Goal: Task Accomplishment & Management: Use online tool/utility

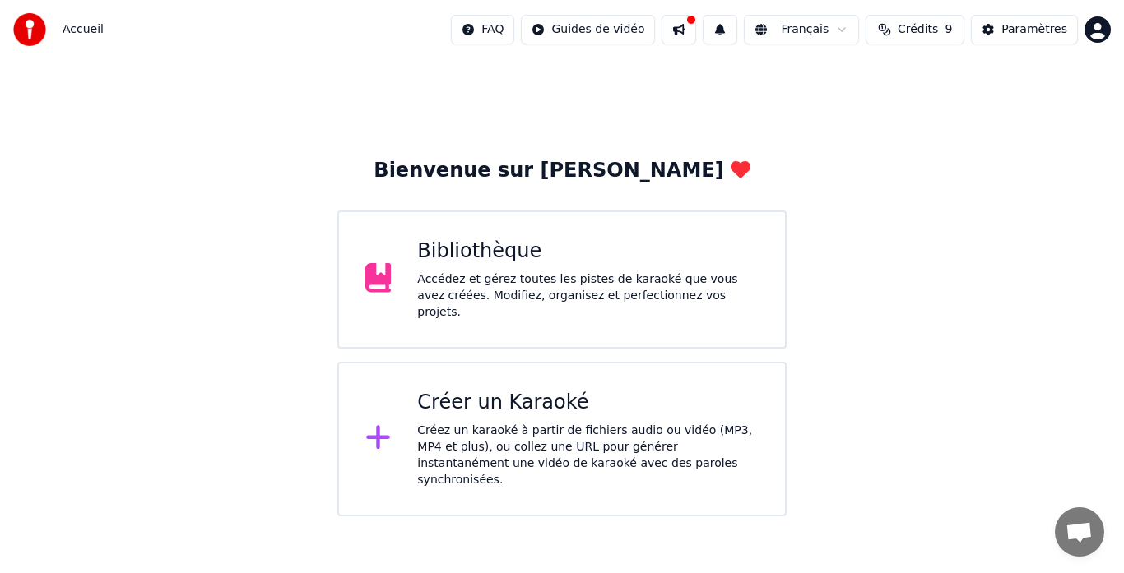
click at [493, 390] on div "Créer un Karaoké" at bounding box center [587, 403] width 341 height 26
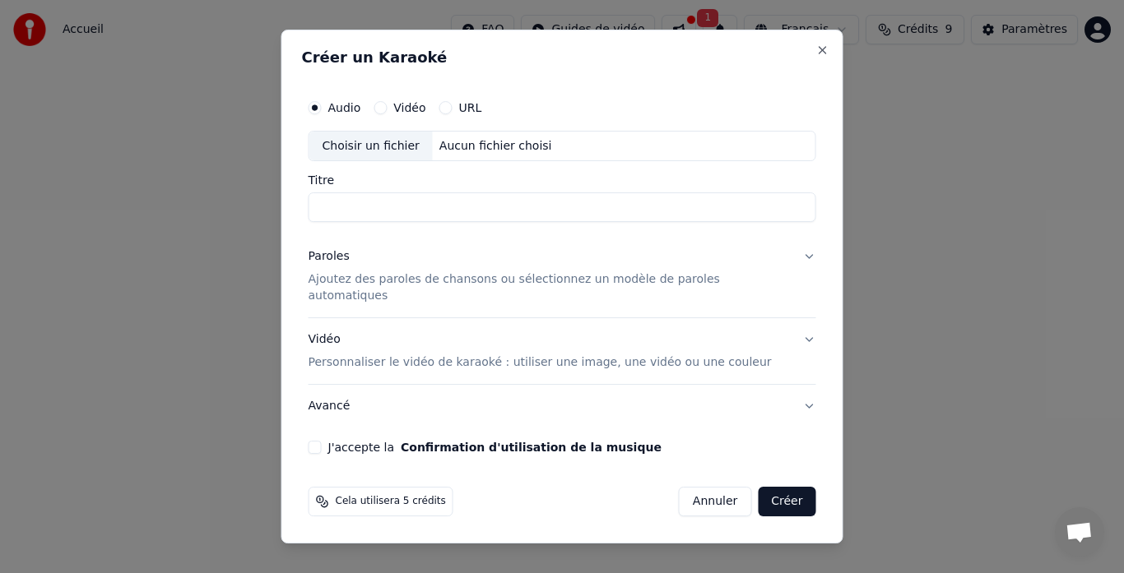
click at [373, 159] on div "Choisir un fichier" at bounding box center [370, 147] width 123 height 30
click at [355, 156] on div "Choisir un fichier" at bounding box center [370, 147] width 123 height 30
type input "**********"
click at [432, 223] on input "**********" at bounding box center [561, 208] width 507 height 30
click at [366, 291] on p "Ajoutez des paroles de chansons ou sélectionnez un modèle de paroles automatiqu…" at bounding box center [548, 288] width 481 height 33
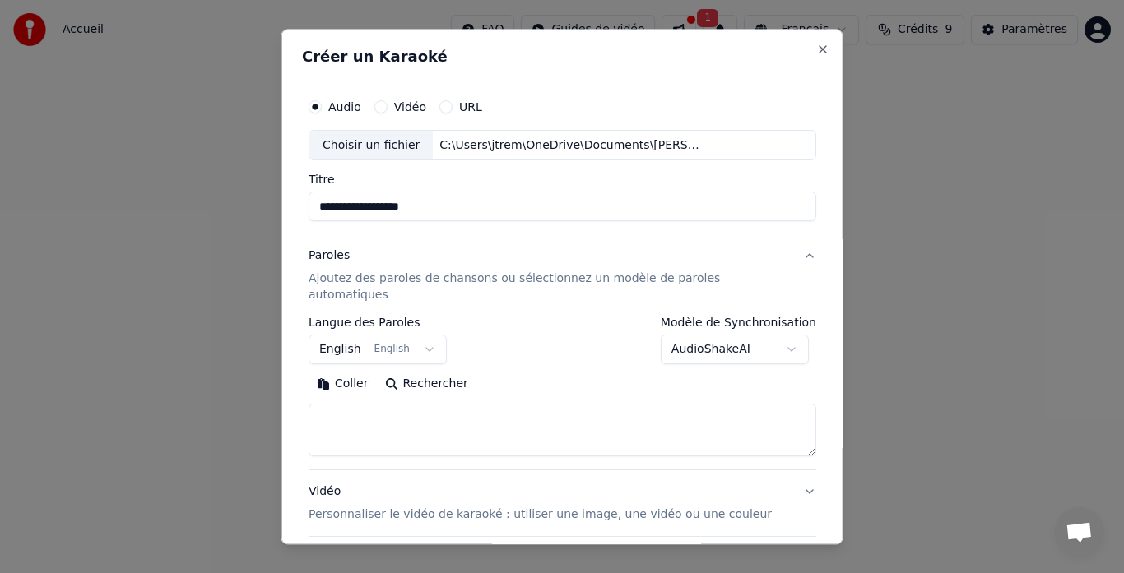
click at [425, 336] on button "English English" at bounding box center [377, 351] width 138 height 30
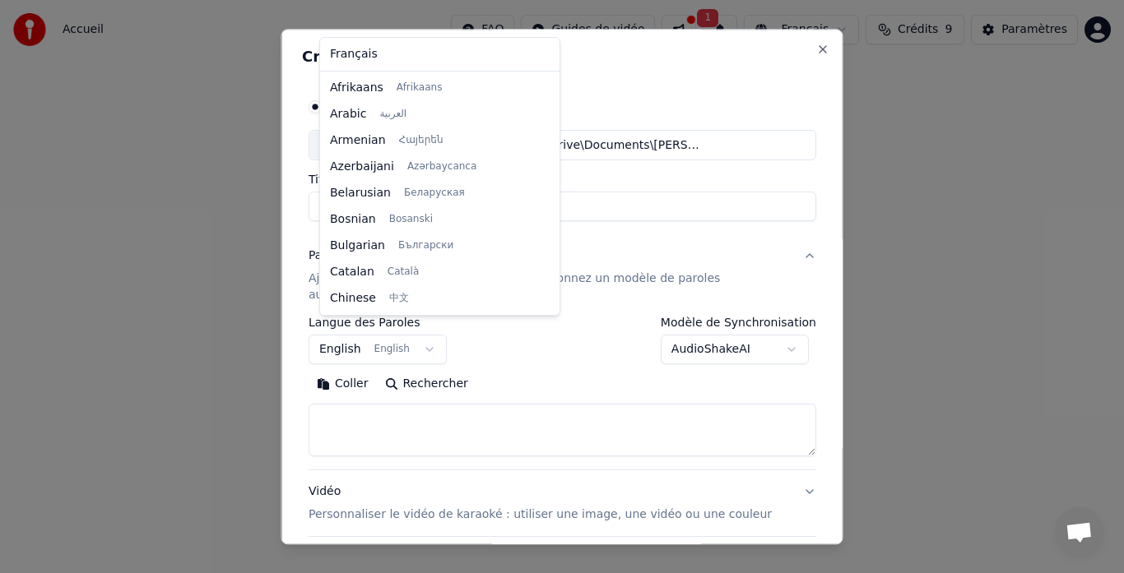
scroll to position [132, 0]
select select "**"
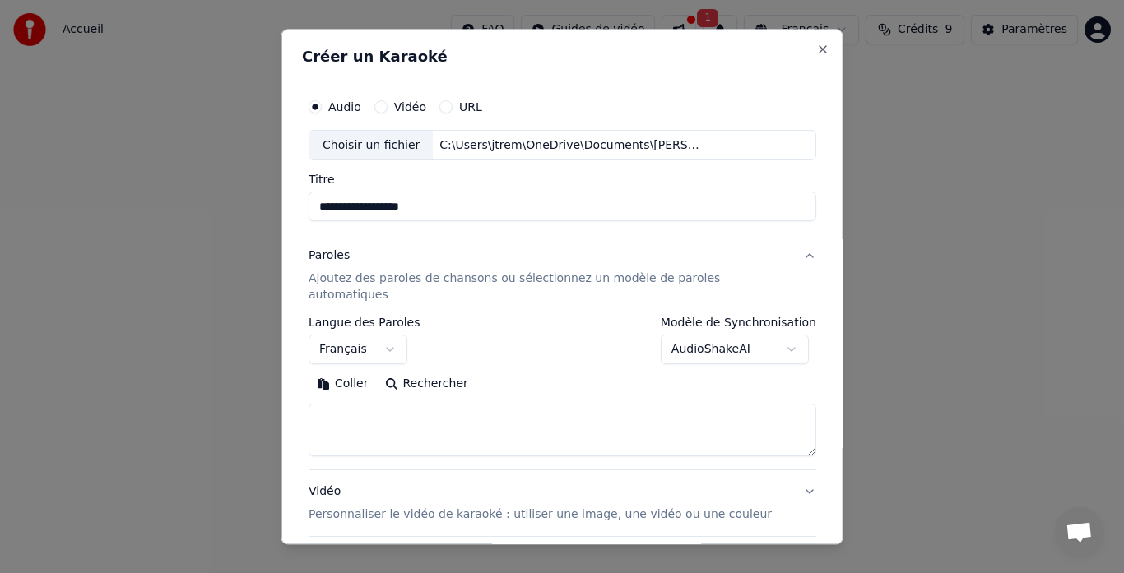
click at [356, 405] on textarea at bounding box center [561, 431] width 507 height 53
click at [345, 372] on button "Coller" at bounding box center [342, 385] width 68 height 26
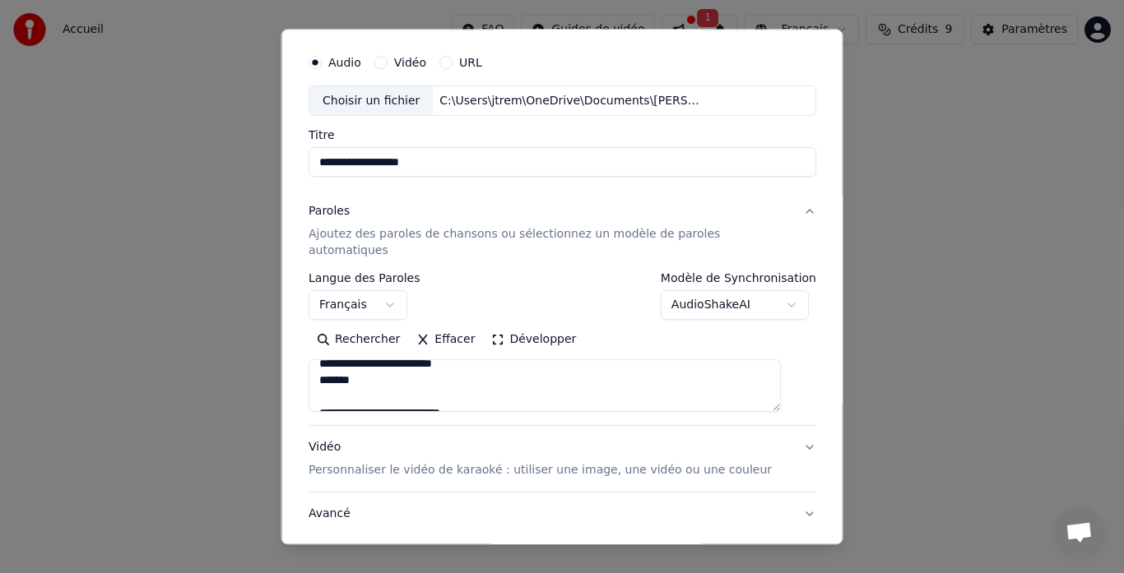
scroll to position [82, 0]
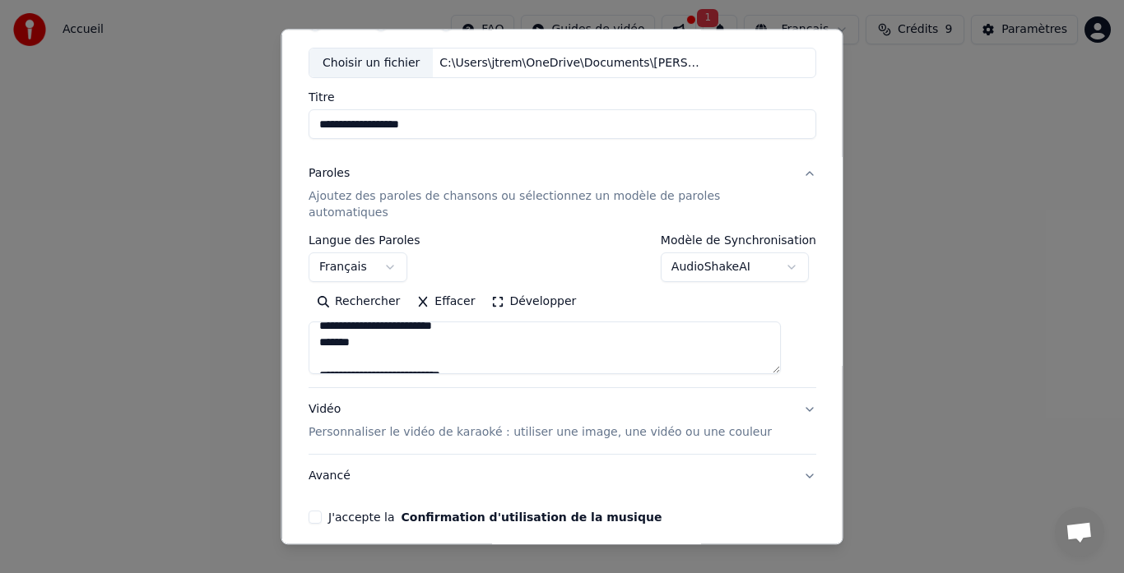
click at [341, 402] on div "Vidéo Personnaliser le vidéo de karaoké : utiliser une image, une vidéo ou une …" at bounding box center [539, 421] width 463 height 39
type textarea "**********"
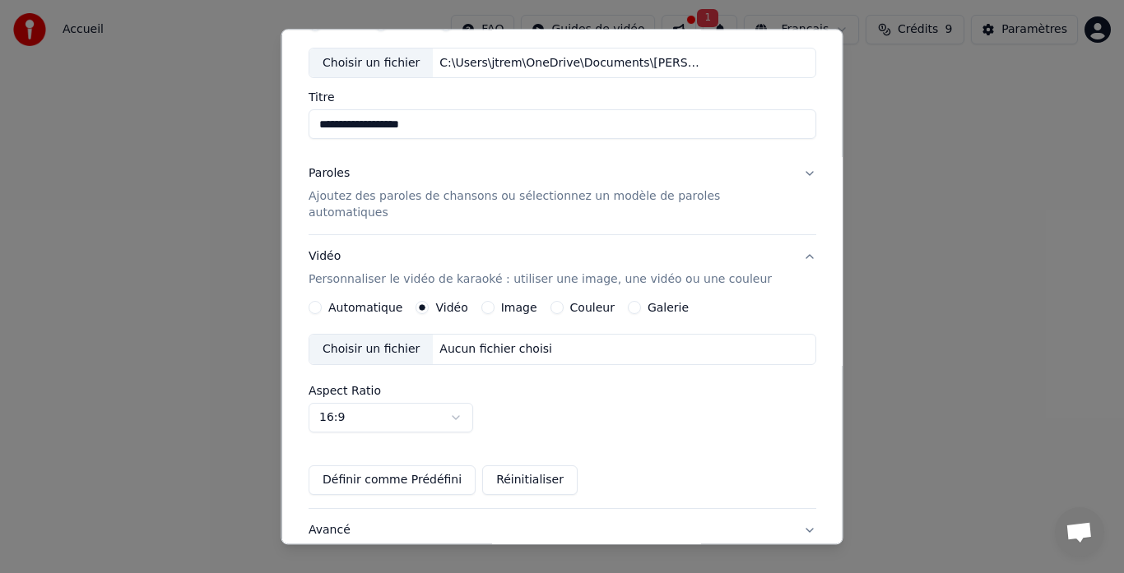
click at [361, 386] on label "Aspect Ratio" at bounding box center [561, 392] width 507 height 12
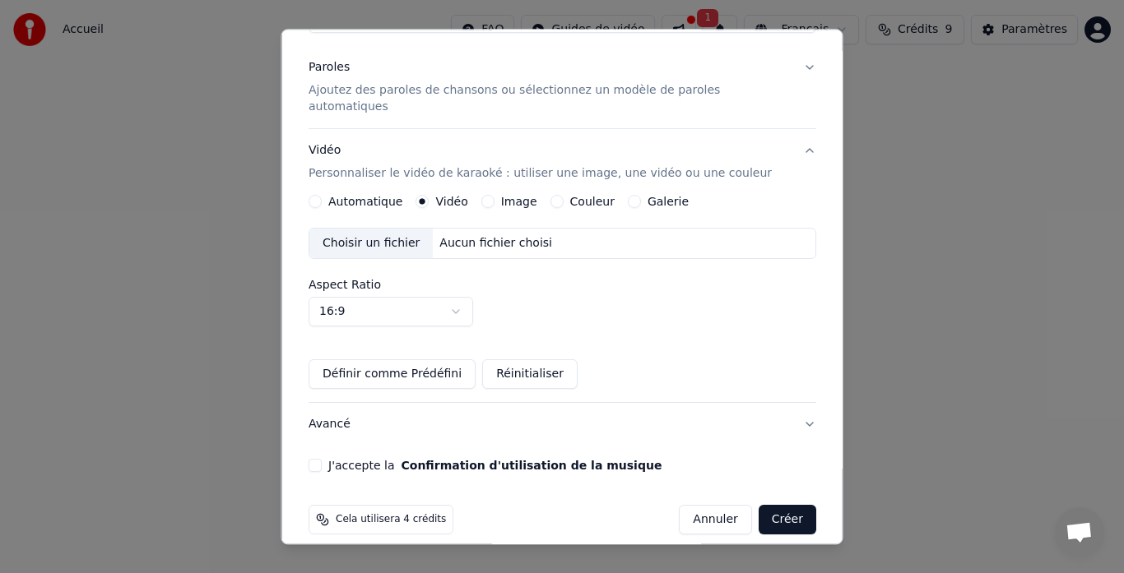
scroll to position [189, 0]
click at [339, 410] on button "Avancé" at bounding box center [561, 424] width 507 height 43
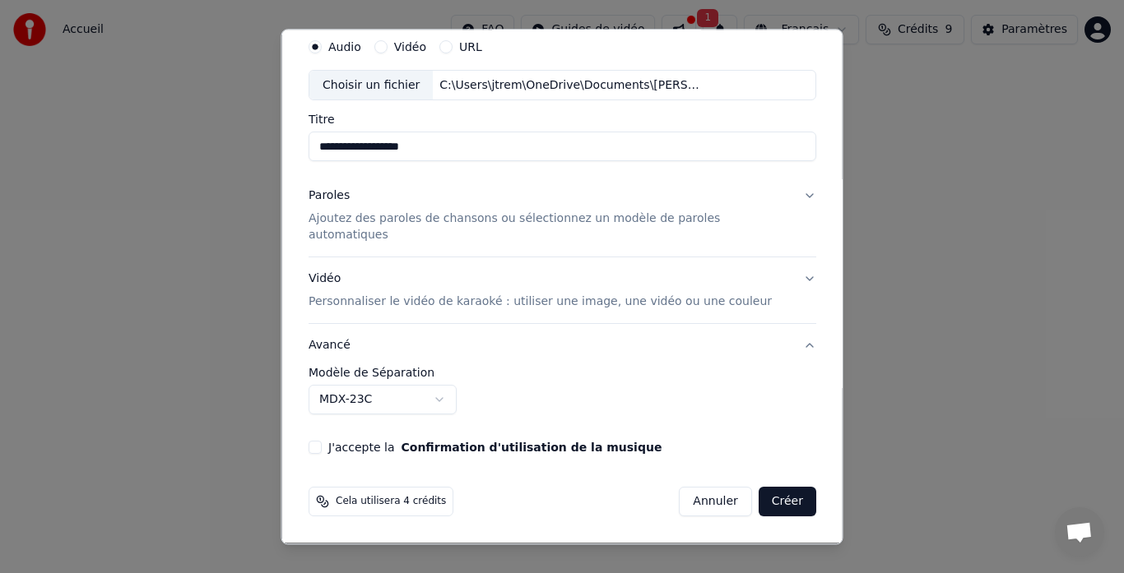
scroll to position [44, 0]
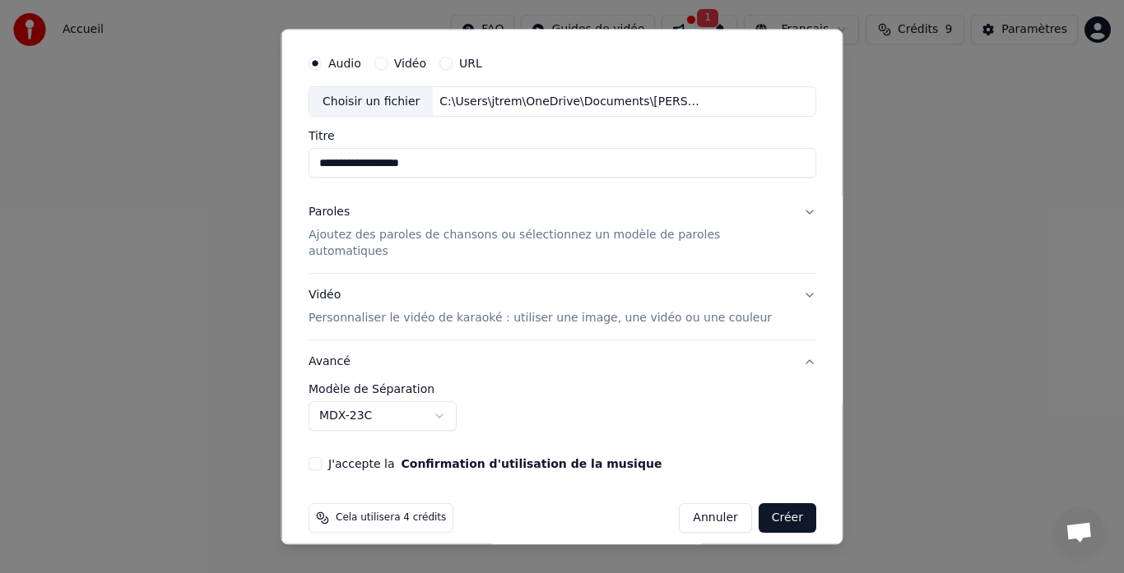
click at [492, 311] on p "Personnaliser le vidéo de karaoké : utiliser une image, une vidéo ou une couleur" at bounding box center [539, 319] width 463 height 16
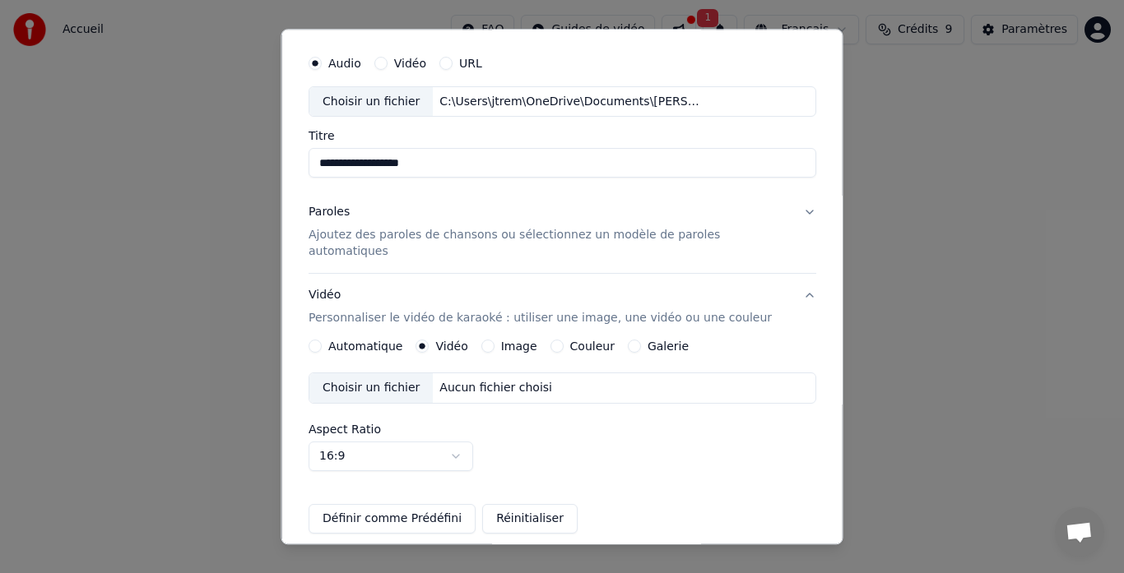
click at [409, 374] on div "Choisir un fichier" at bounding box center [370, 389] width 123 height 30
click at [473, 381] on div "Aucun fichier choisi" at bounding box center [496, 389] width 126 height 16
click at [518, 341] on label "Image" at bounding box center [518, 347] width 36 height 12
click at [493, 341] on button "Image" at bounding box center [486, 347] width 13 height 13
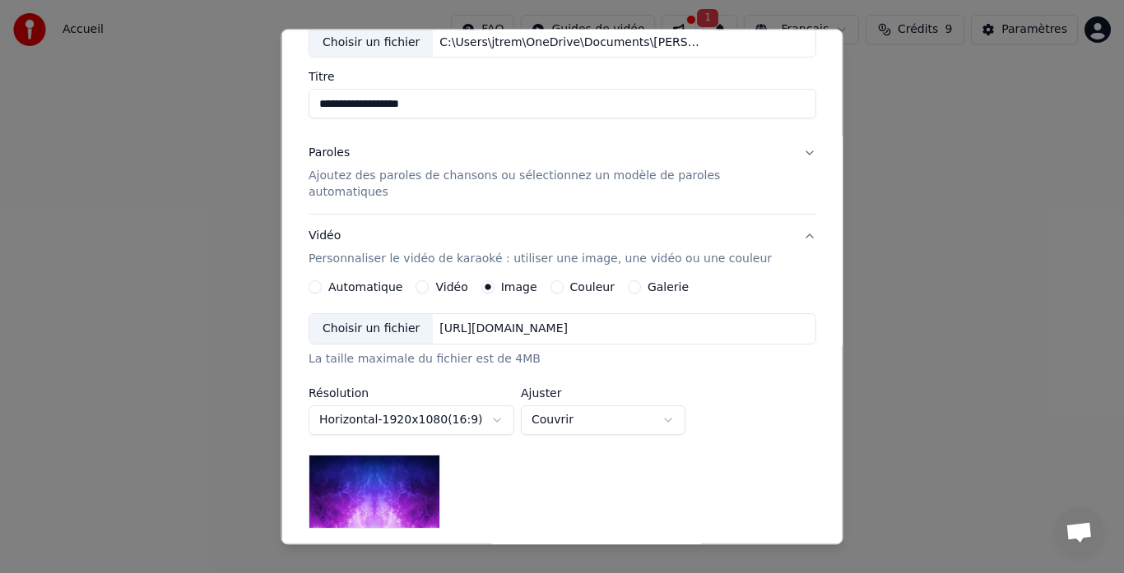
scroll to position [126, 0]
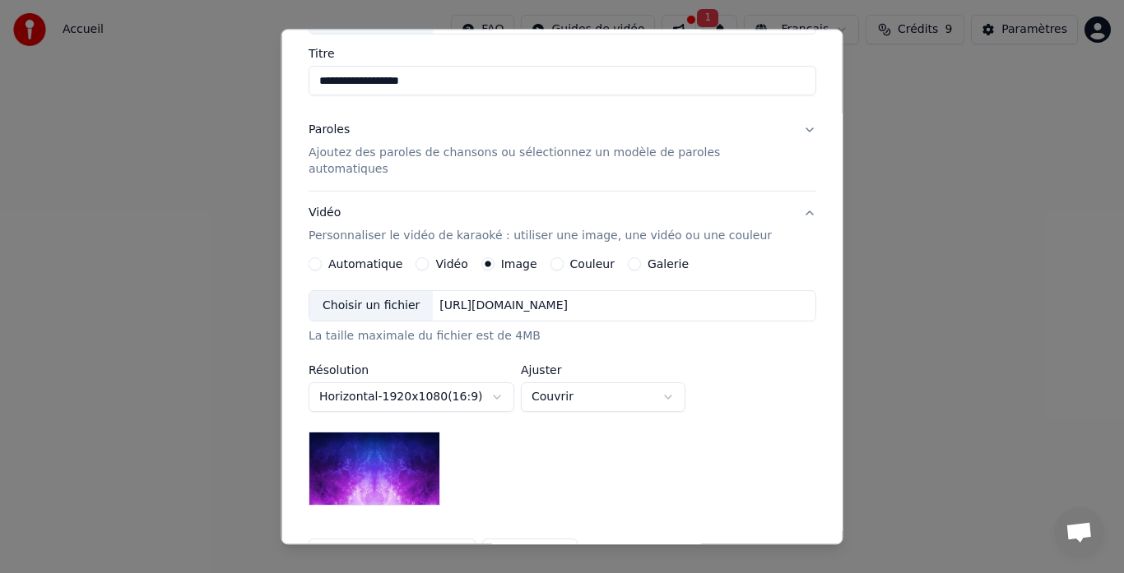
click at [583, 259] on label "Couleur" at bounding box center [591, 265] width 44 height 12
click at [563, 258] on button "Couleur" at bounding box center [555, 264] width 13 height 13
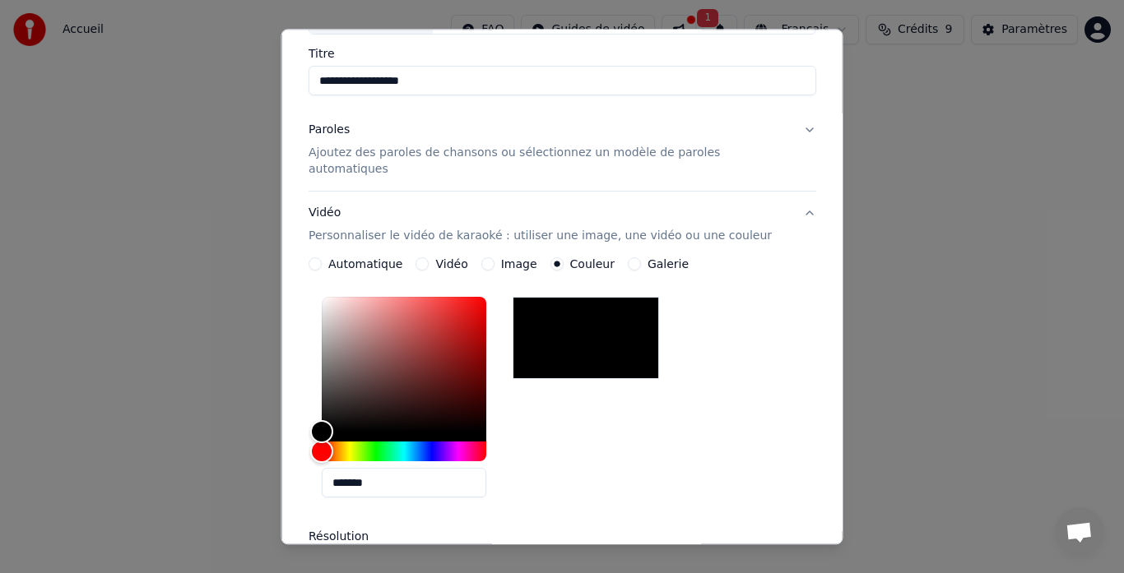
click at [651, 259] on label "Galerie" at bounding box center [666, 265] width 41 height 12
click at [640, 258] on button "Galerie" at bounding box center [633, 264] width 13 height 13
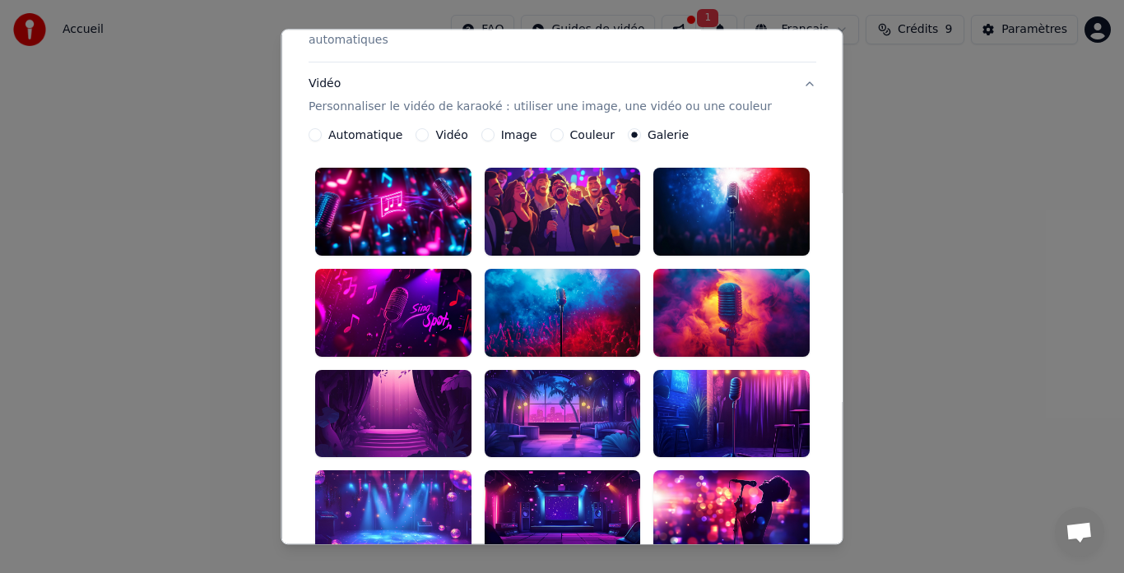
scroll to position [290, 0]
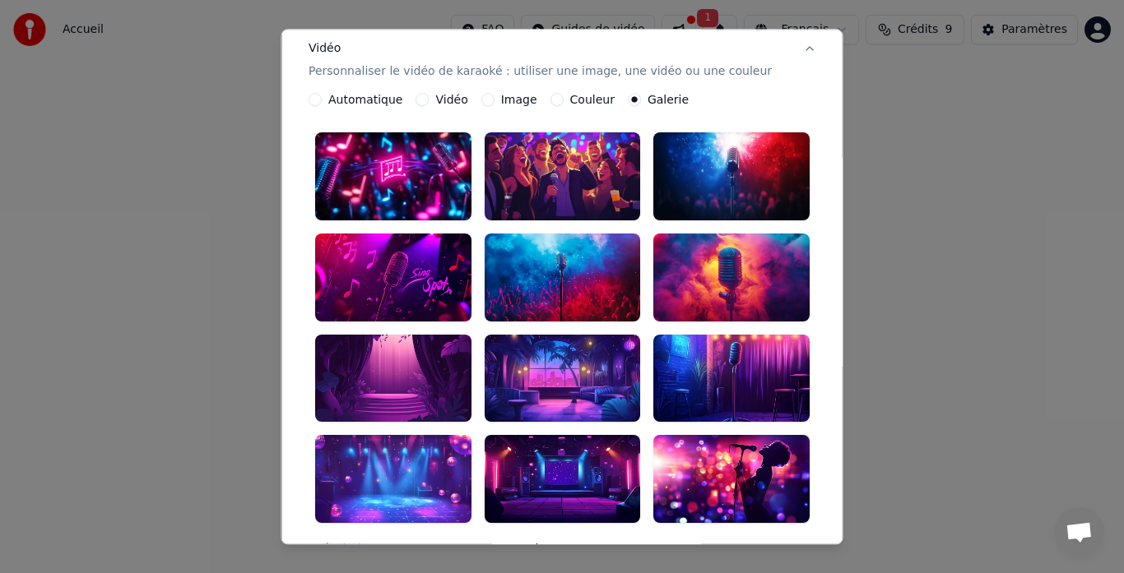
click at [681, 152] on div at bounding box center [731, 177] width 156 height 88
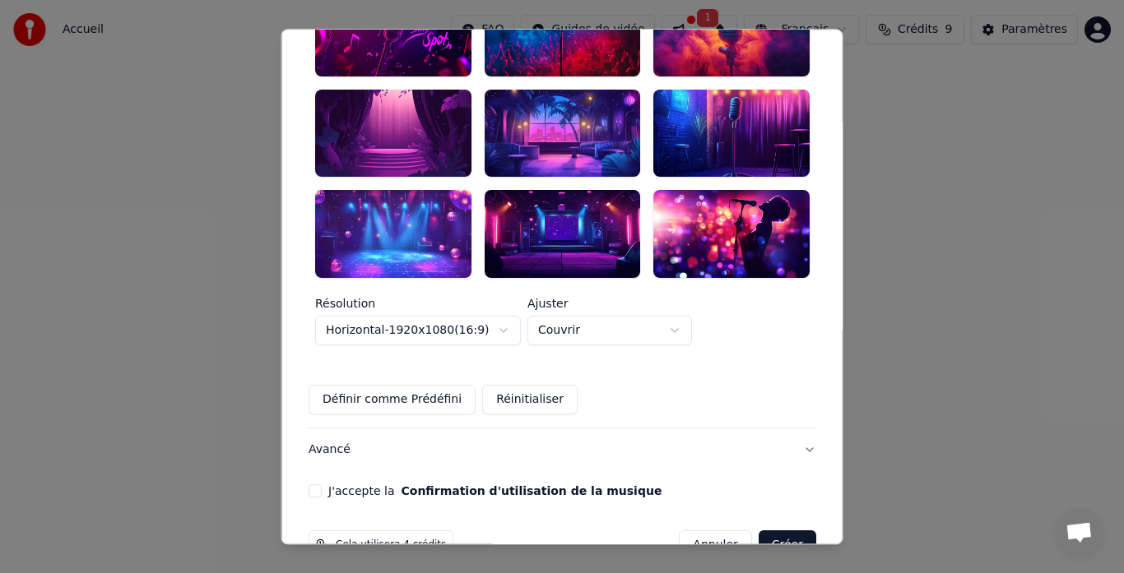
scroll to position [453, 0]
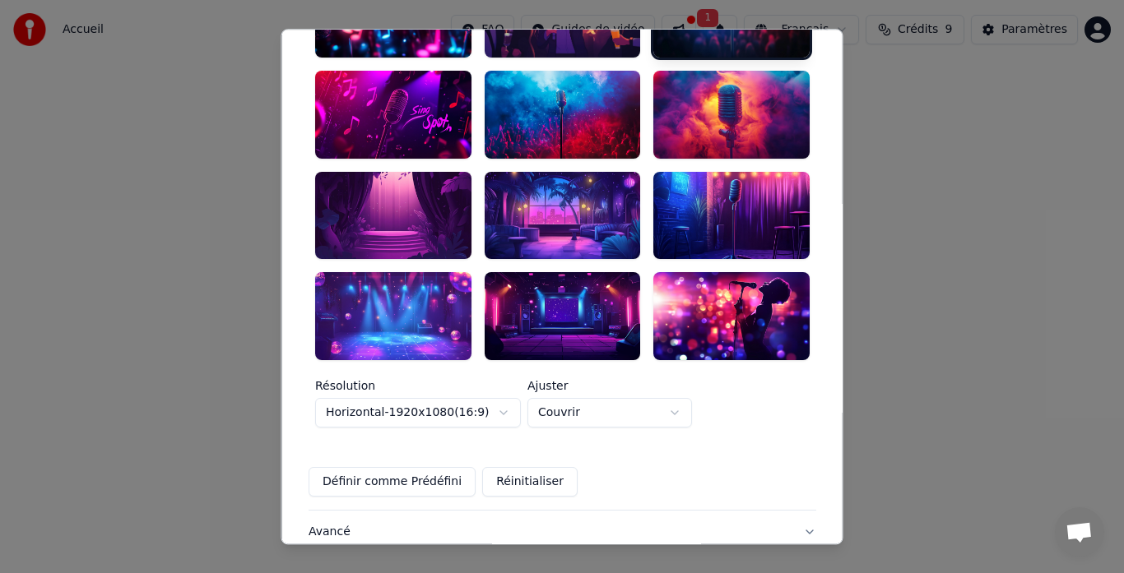
click at [552, 381] on label "Ajuster" at bounding box center [609, 387] width 164 height 12
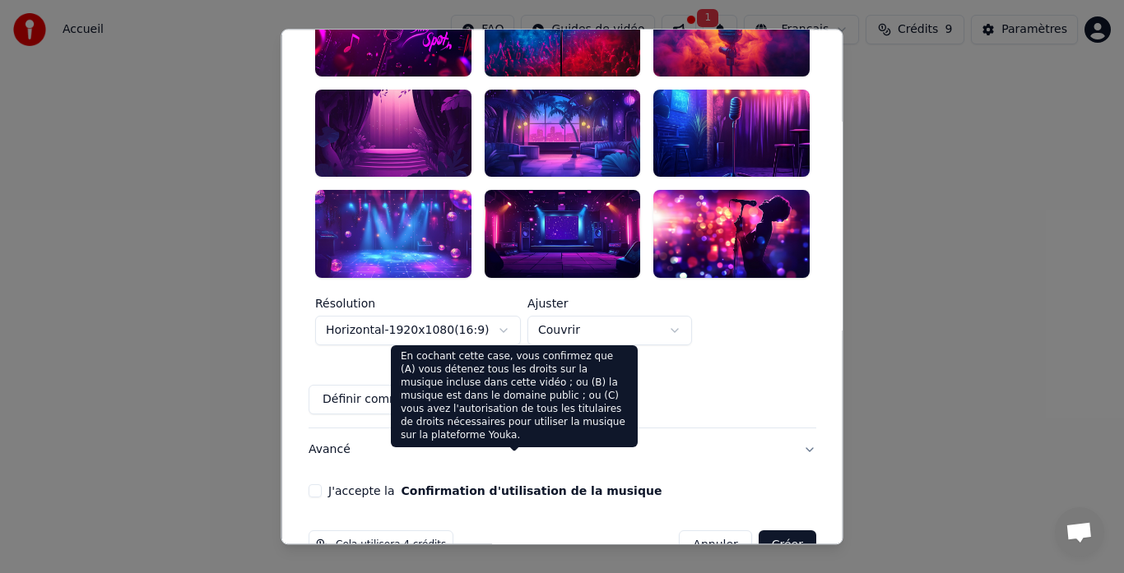
click at [435, 485] on button "Confirmation d'utilisation de la musique" at bounding box center [531, 491] width 261 height 12
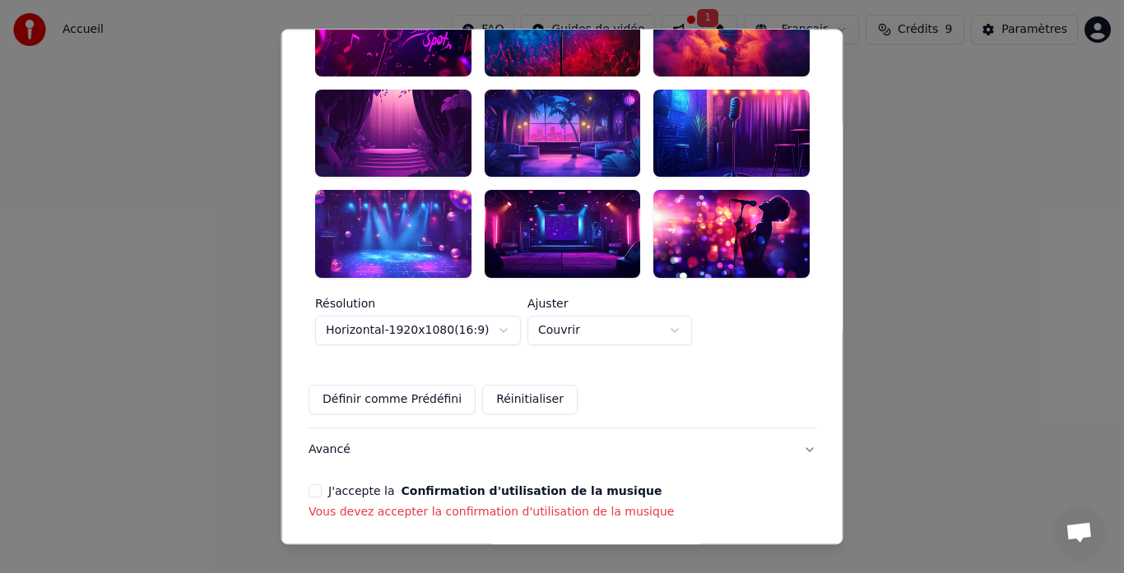
click at [377, 485] on label "J'accepte la Confirmation d'utilisation de la musique" at bounding box center [494, 491] width 333 height 12
click at [322, 484] on button "J'accepte la Confirmation d'utilisation de la musique" at bounding box center [314, 490] width 13 height 13
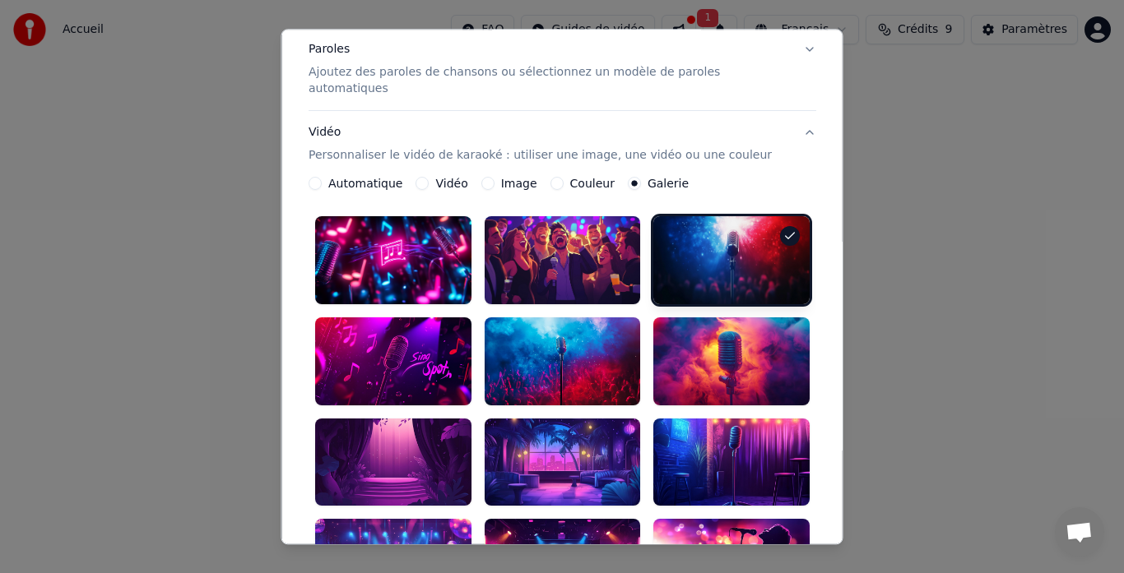
scroll to position [289, 0]
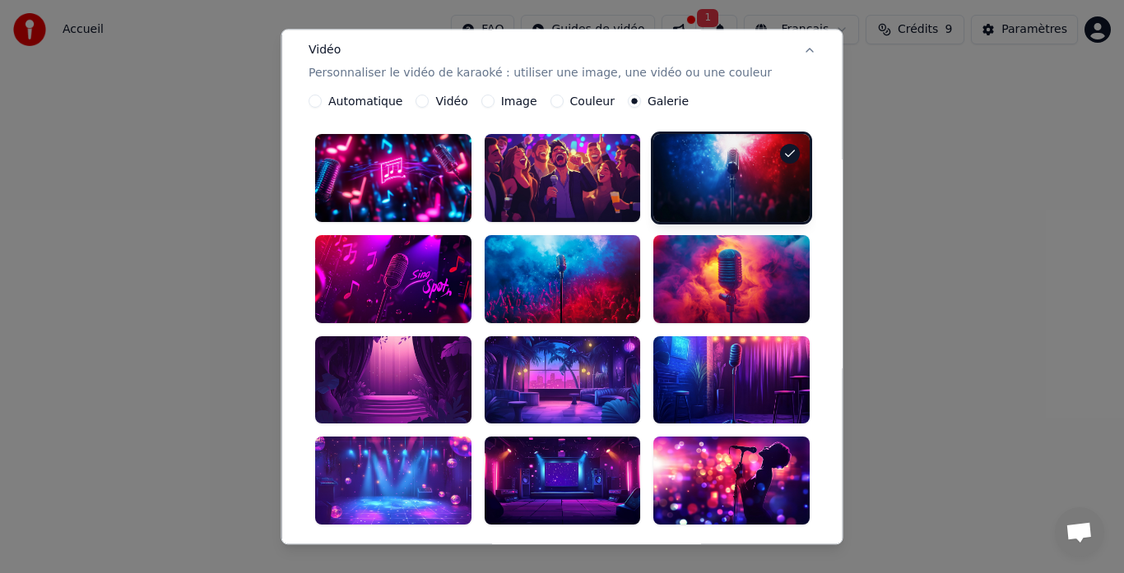
click at [406, 372] on div at bounding box center [393, 380] width 156 height 88
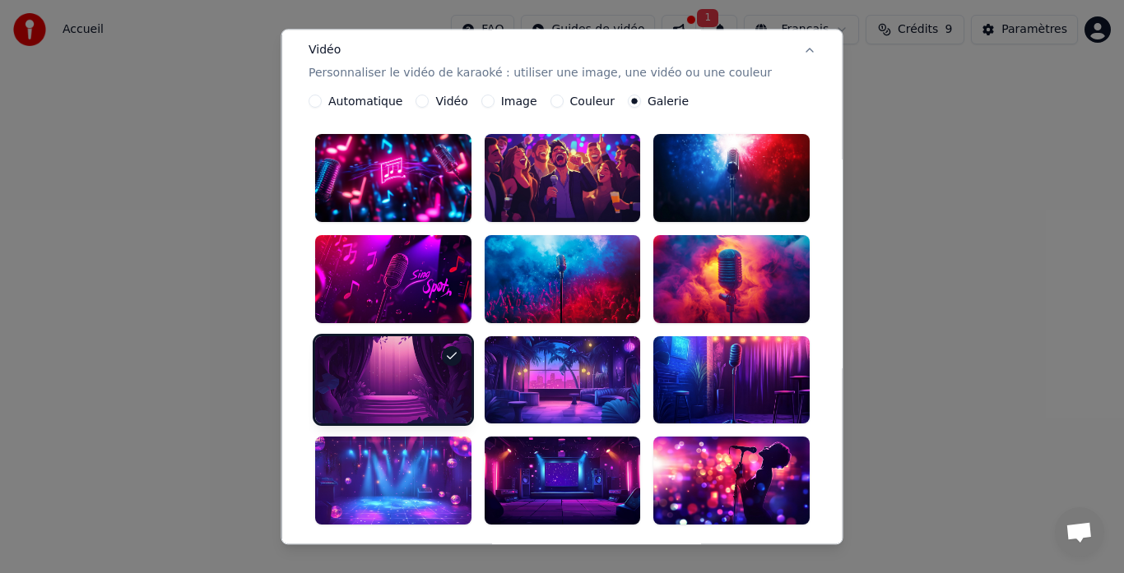
click at [406, 372] on div at bounding box center [393, 380] width 156 height 88
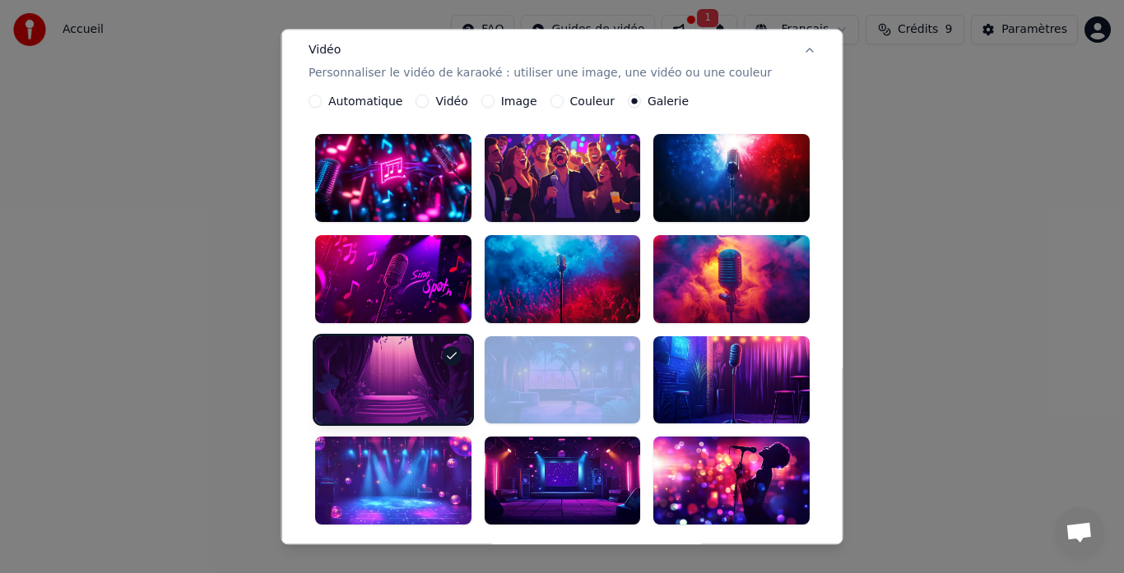
click at [406, 372] on div at bounding box center [393, 380] width 156 height 88
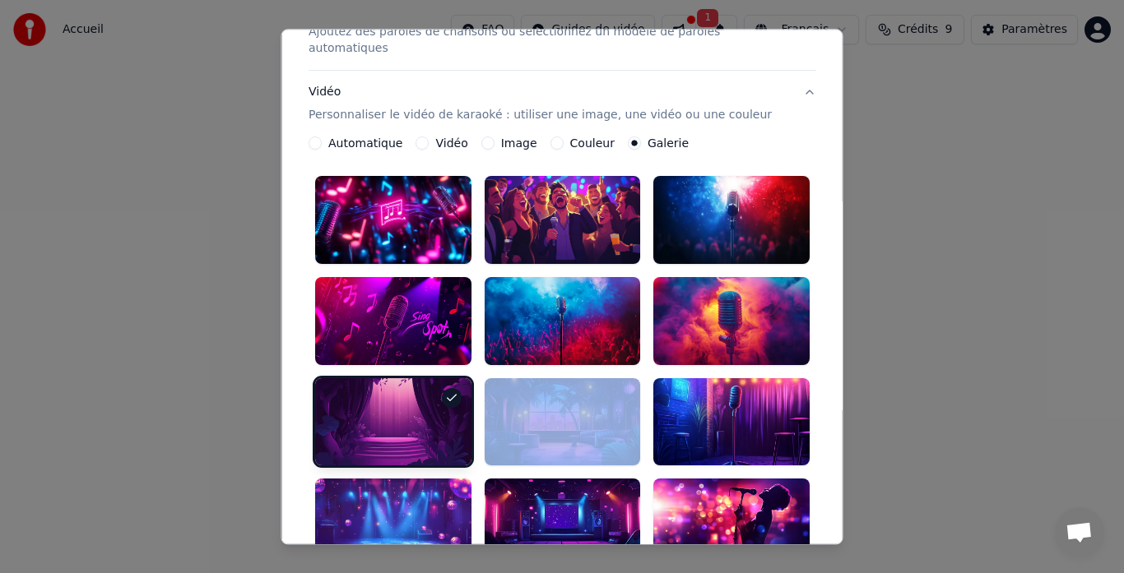
scroll to position [329, 0]
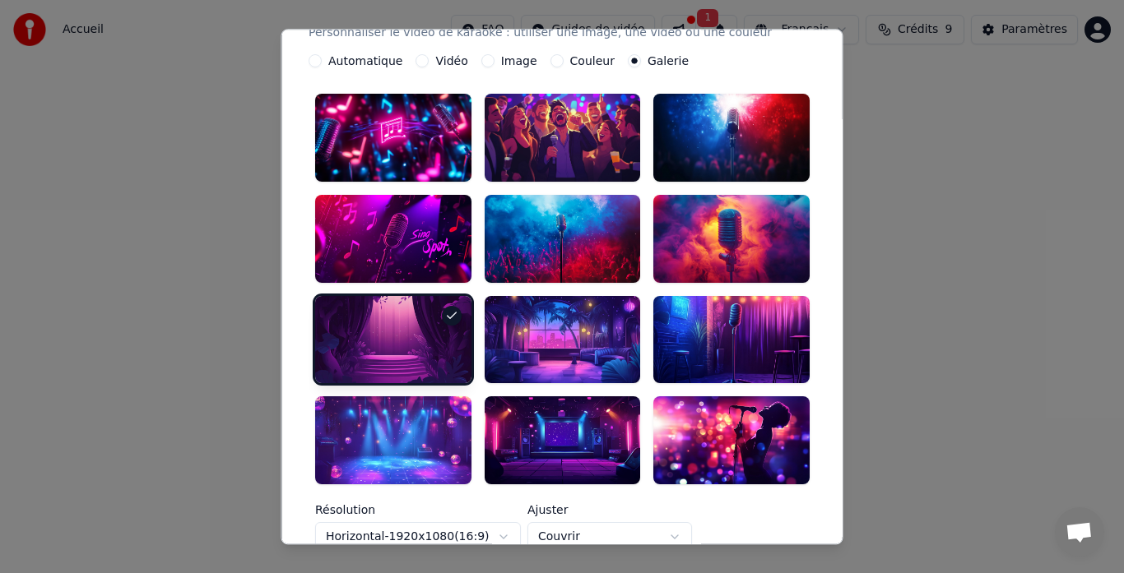
click at [421, 397] on div at bounding box center [393, 441] width 156 height 88
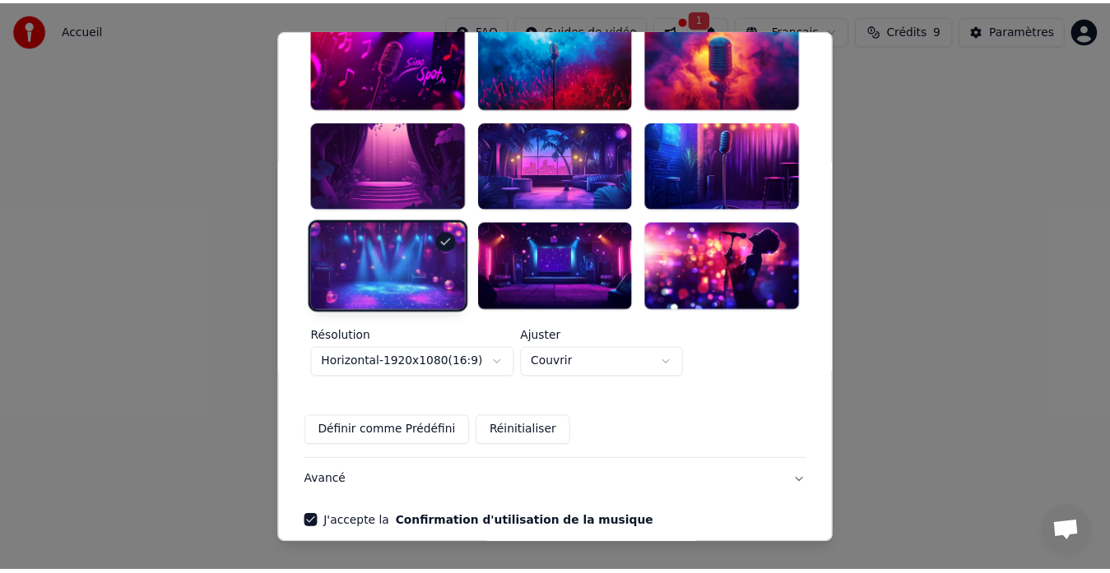
scroll to position [535, 0]
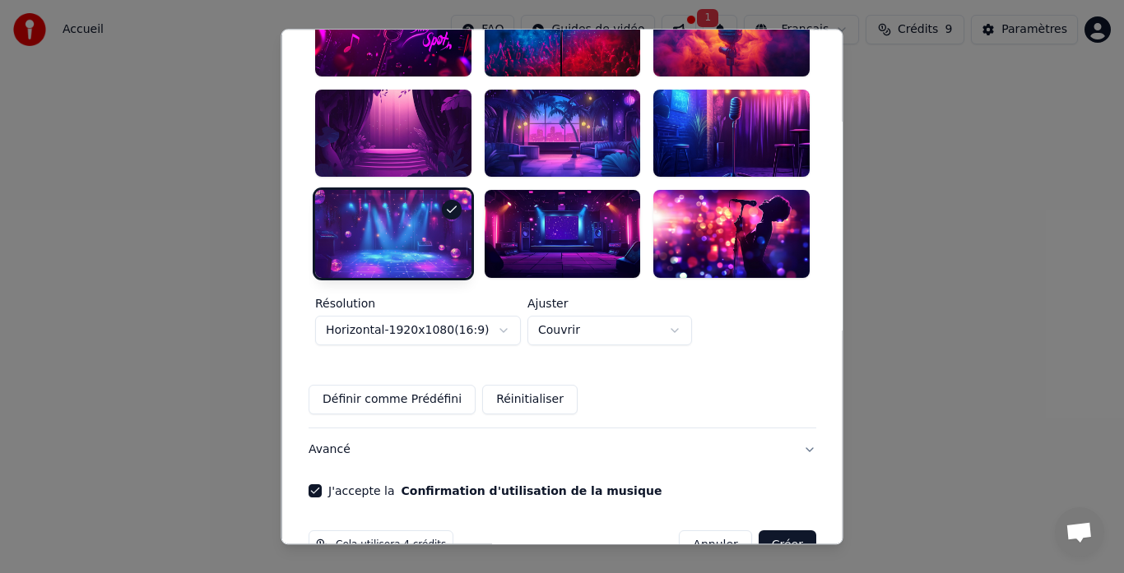
click at [764, 531] on button "Créer" at bounding box center [787, 546] width 58 height 30
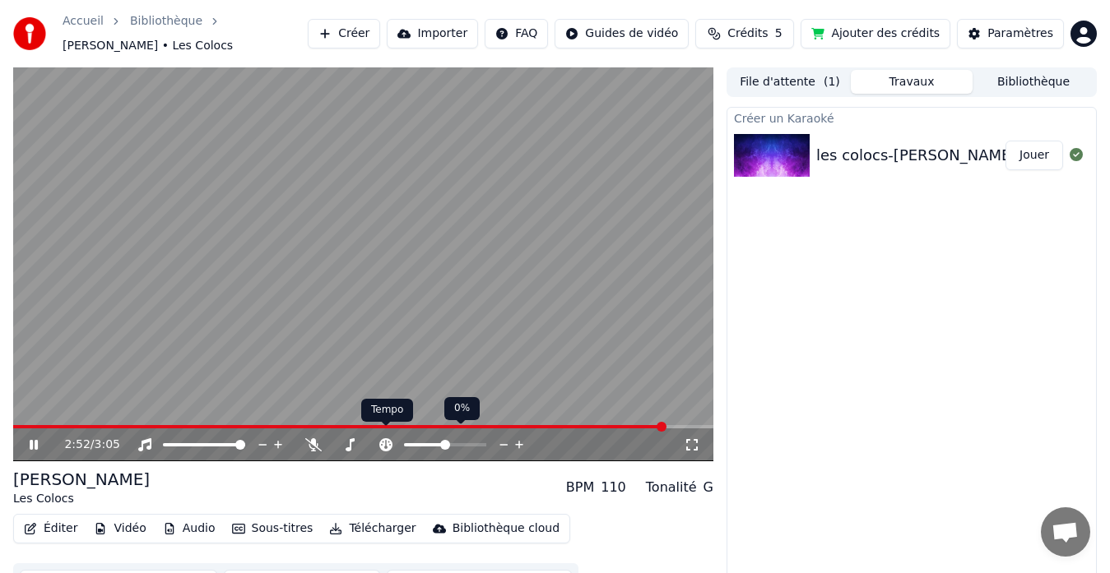
click at [385, 438] on icon at bounding box center [385, 444] width 13 height 13
click at [432, 437] on div at bounding box center [460, 445] width 132 height 16
click at [220, 443] on span at bounding box center [192, 444] width 58 height 3
click at [389, 438] on icon at bounding box center [386, 444] width 16 height 13
click at [442, 440] on span at bounding box center [445, 445] width 10 height 10
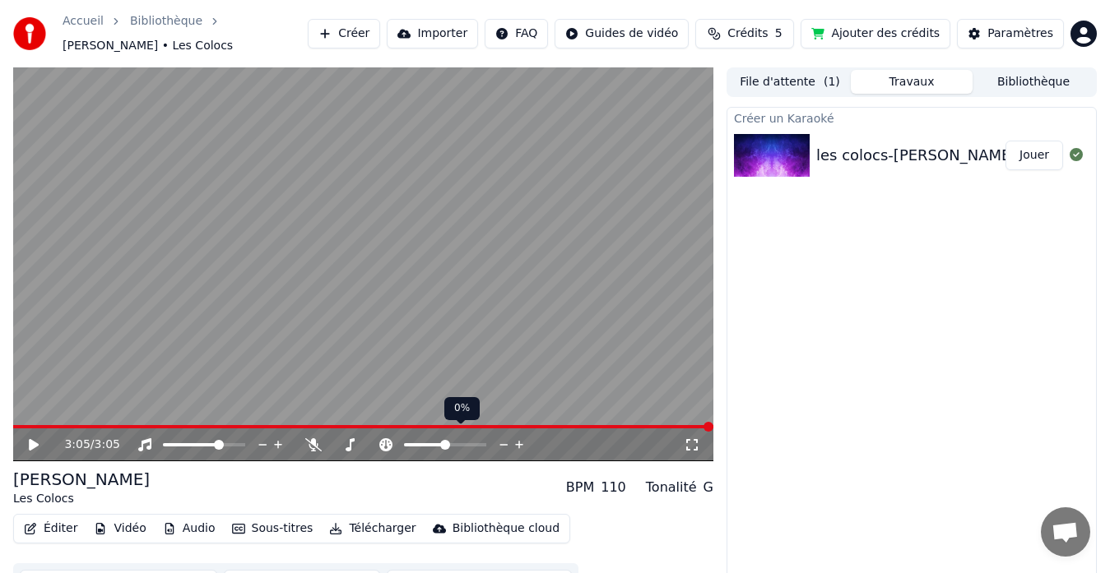
click at [442, 440] on span at bounding box center [445, 445] width 10 height 10
click at [50, 438] on icon at bounding box center [45, 444] width 38 height 13
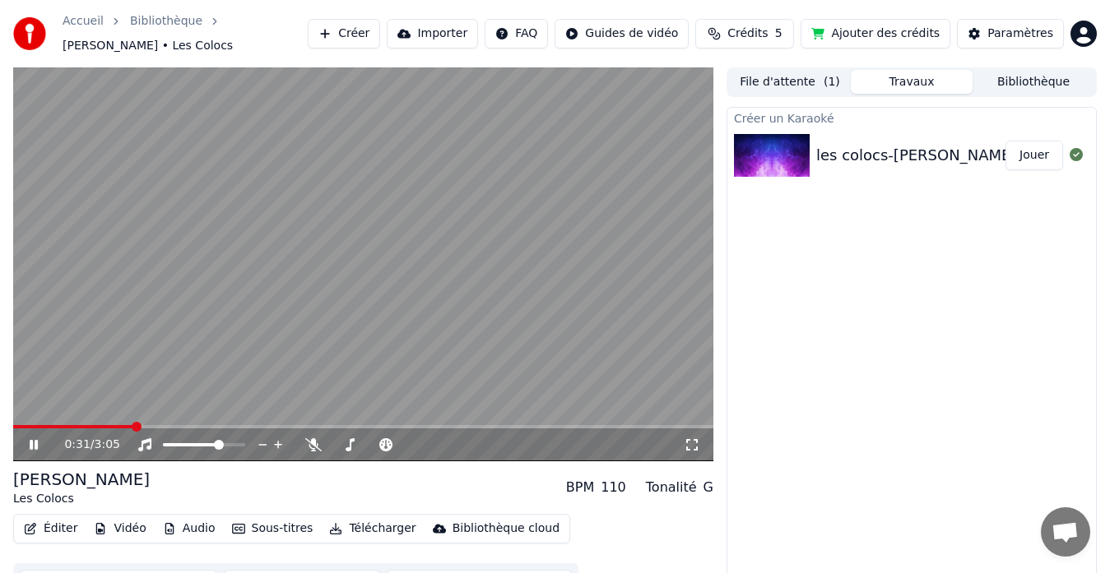
scroll to position [25, 0]
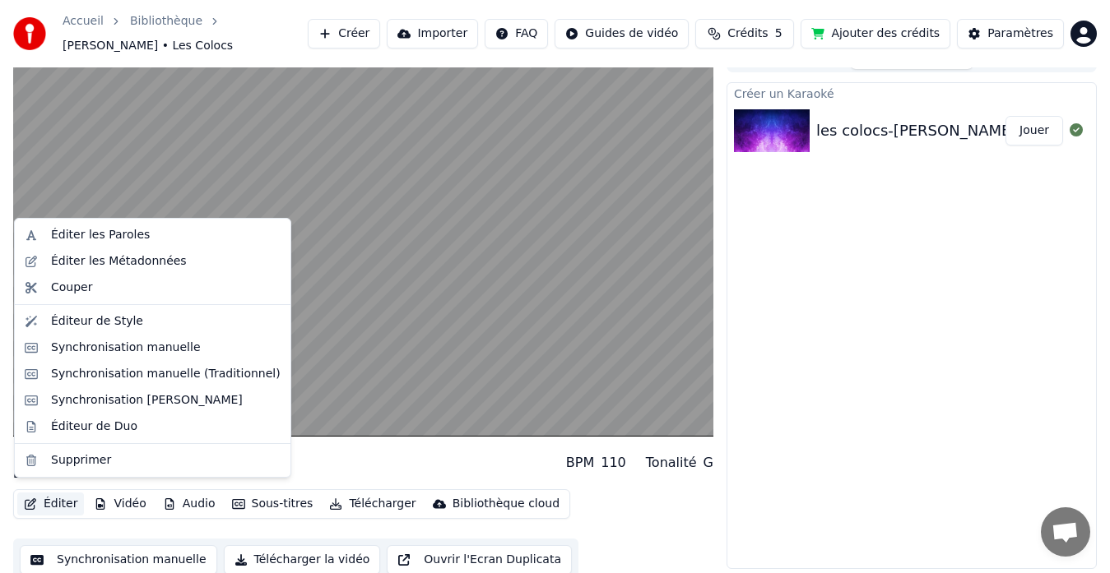
click at [55, 496] on button "Éditer" at bounding box center [50, 504] width 67 height 23
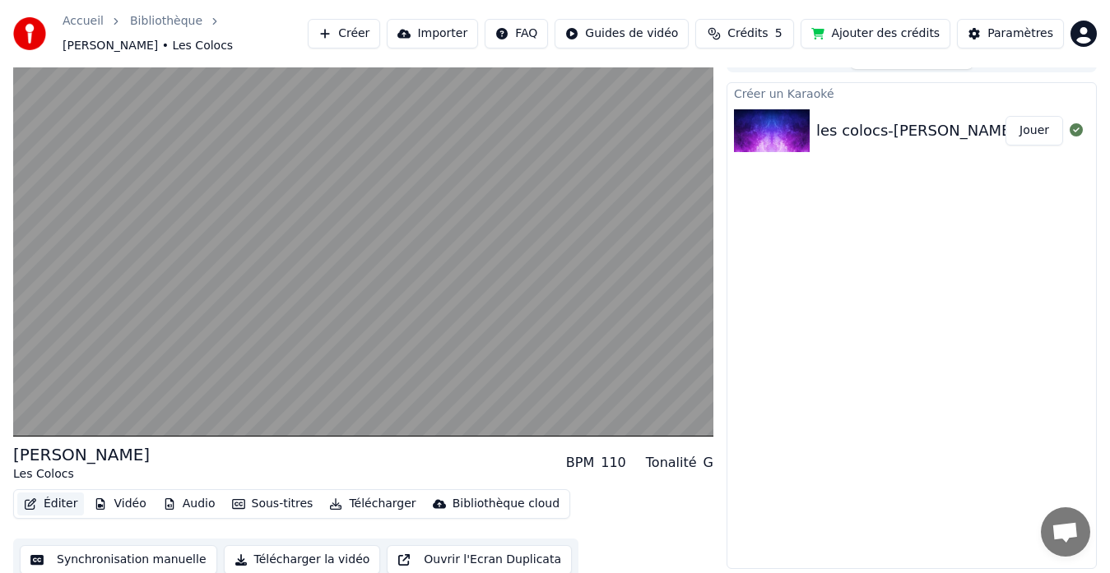
click at [55, 496] on button "Éditer" at bounding box center [50, 504] width 67 height 23
